Goal: Check status: Check status

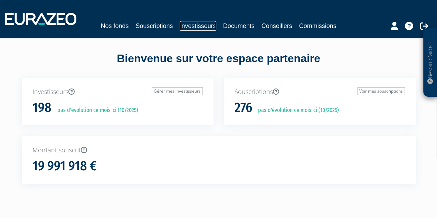
click at [195, 30] on link "Investisseurs" at bounding box center [198, 26] width 36 height 10
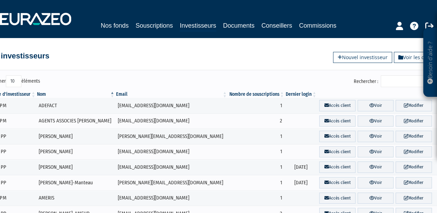
click at [396, 80] on input "Rechercher :" at bounding box center [414, 81] width 66 height 12
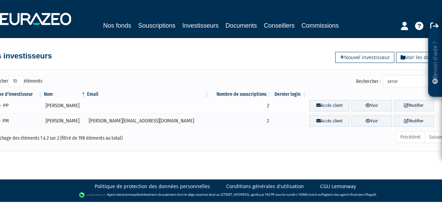
type input "seror"
click at [272, 105] on td at bounding box center [290, 106] width 36 height 16
click at [351, 120] on link "Voir" at bounding box center [371, 120] width 40 height 11
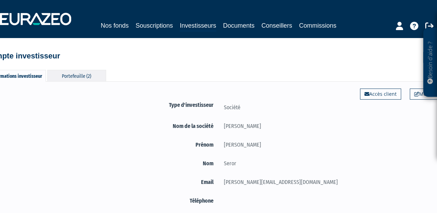
click at [74, 77] on div "Portefeuille (2)" at bounding box center [76, 75] width 59 height 11
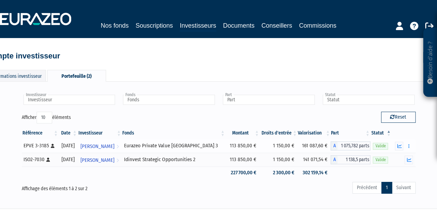
drag, startPoint x: 314, startPoint y: 146, endPoint x: 275, endPoint y: 145, distance: 39.0
click at [275, 145] on tr "EPVE 3-3185 [Français] Personne physique 11/09/2020 MANFRED SCI Voir l'investis…" at bounding box center [219, 146] width 394 height 14
click at [414, 147] on td "Rachat libre" at bounding box center [403, 146] width 24 height 14
click at [409, 144] on icon "button" at bounding box center [408, 146] width 1 height 4
click at [402, 145] on button "button" at bounding box center [399, 146] width 8 height 9
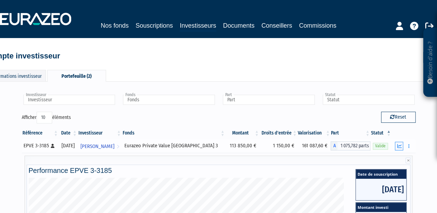
click at [402, 145] on button "button" at bounding box center [399, 146] width 8 height 9
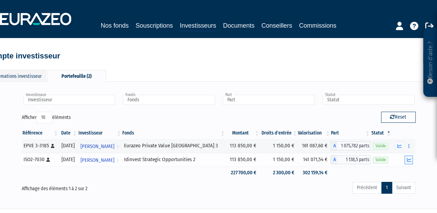
click at [407, 159] on icon "button" at bounding box center [408, 159] width 4 height 4
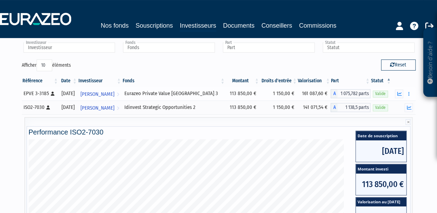
scroll to position [51, 0]
